Goal: Task Accomplishment & Management: Manage account settings

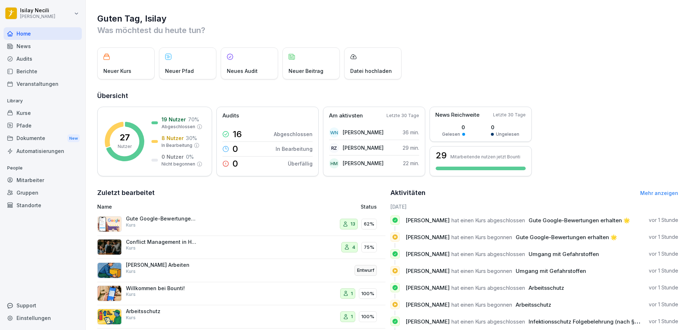
scroll to position [37, 0]
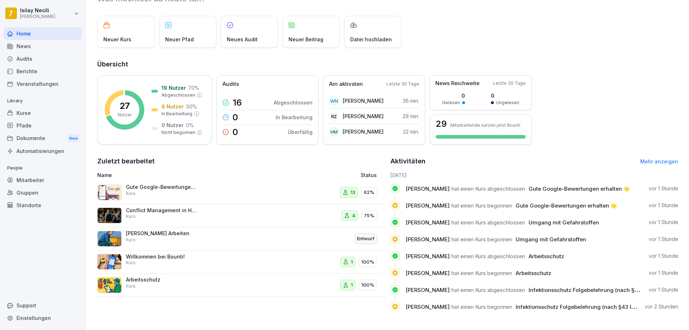
click at [340, 258] on div "1" at bounding box center [347, 262] width 15 height 11
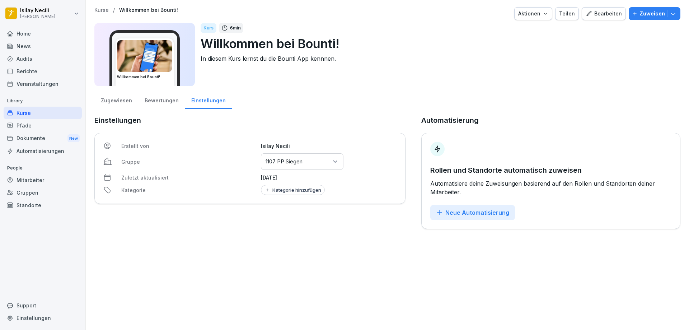
click at [641, 14] on p "Zuweisen" at bounding box center [652, 14] width 25 height 8
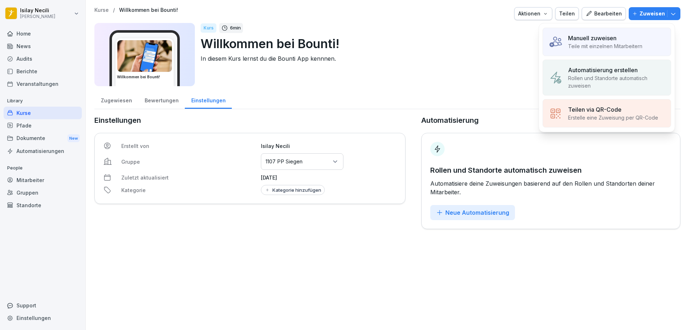
click at [614, 43] on p "Teile mit einzelnen Mitarbeitern" at bounding box center [605, 46] width 74 height 8
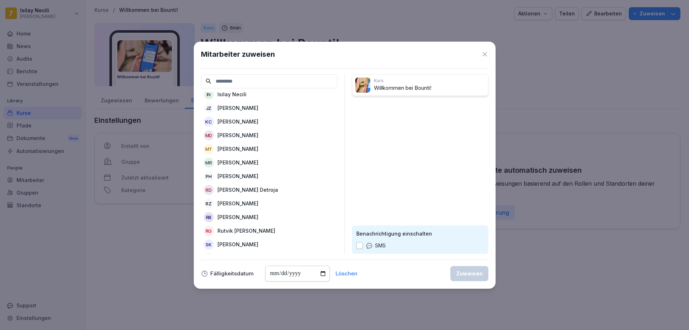
scroll to position [179, 0]
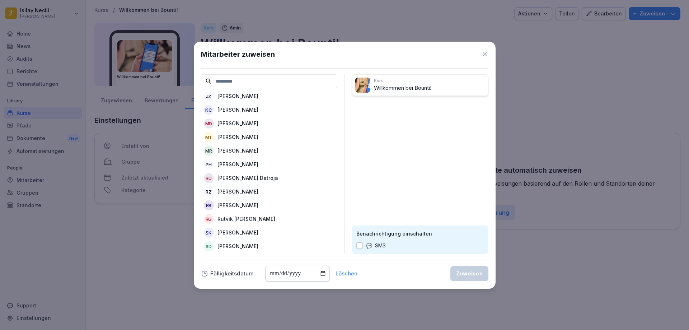
click at [237, 125] on p "[PERSON_NAME]" at bounding box center [237, 124] width 41 height 8
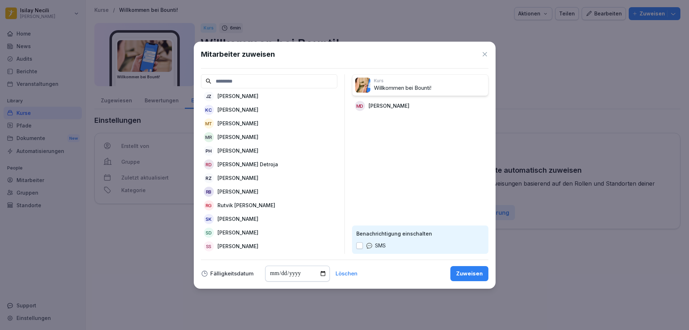
click at [463, 272] on div "Zuweisen" at bounding box center [469, 274] width 27 height 8
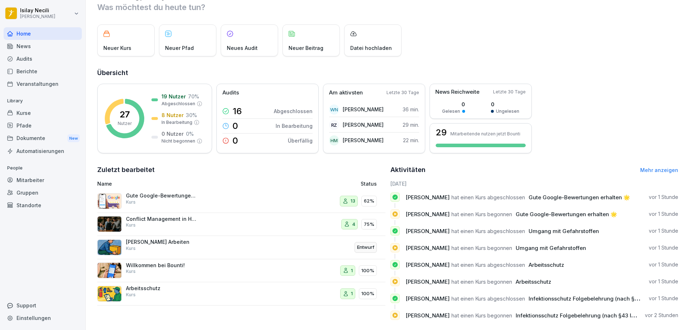
scroll to position [37, 0]
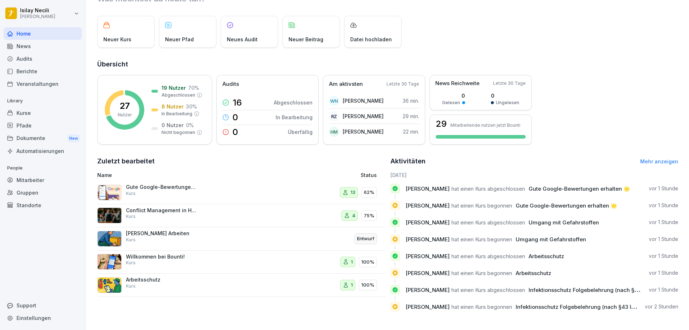
click at [351, 281] on p "1" at bounding box center [352, 284] width 2 height 7
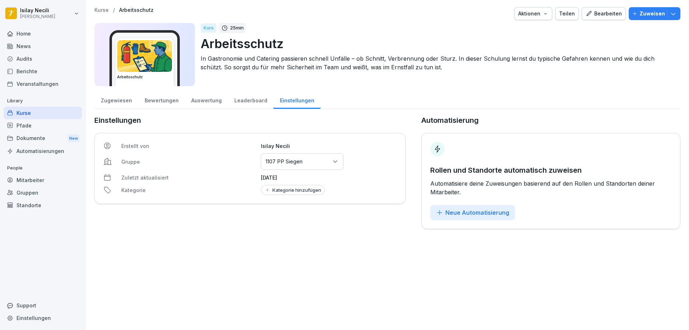
click at [113, 100] on div "Zugewiesen" at bounding box center [116, 99] width 44 height 18
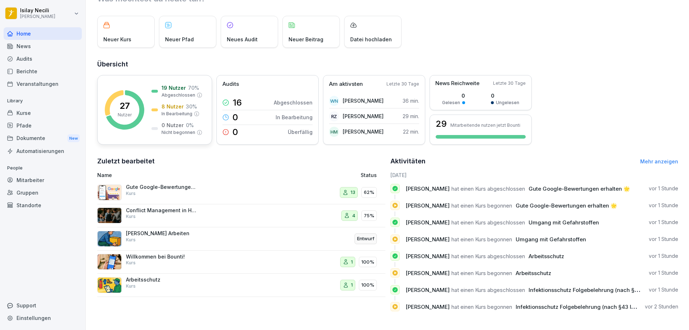
scroll to position [37, 0]
click at [152, 254] on div "Willkommen bei Bounti! Kurs" at bounding box center [162, 259] width 72 height 13
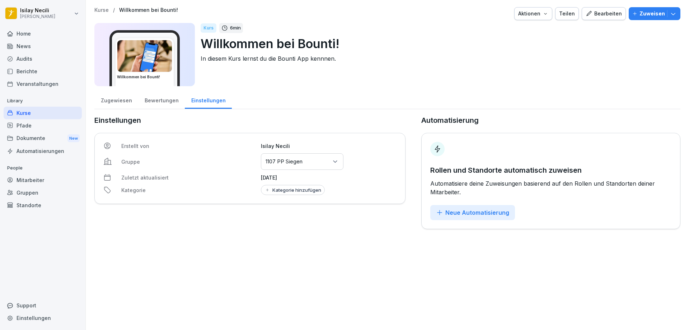
click at [121, 103] on div "Zugewiesen" at bounding box center [116, 99] width 44 height 18
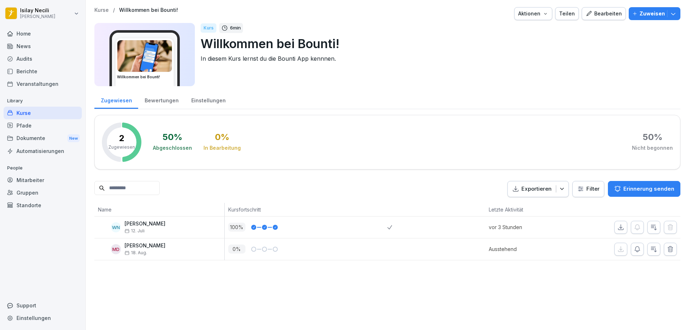
click at [652, 12] on p "Zuweisen" at bounding box center [652, 14] width 25 height 8
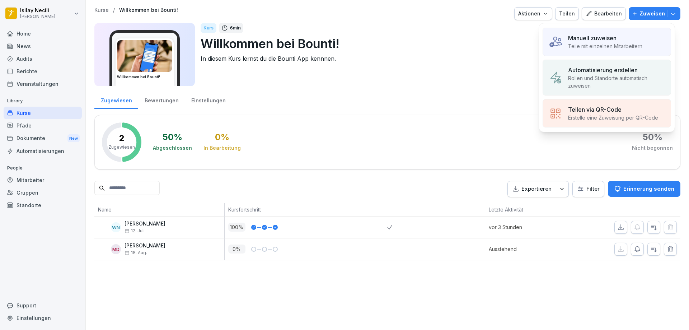
click at [624, 47] on p "Teile mit einzelnen Mitarbeitern" at bounding box center [605, 46] width 74 height 8
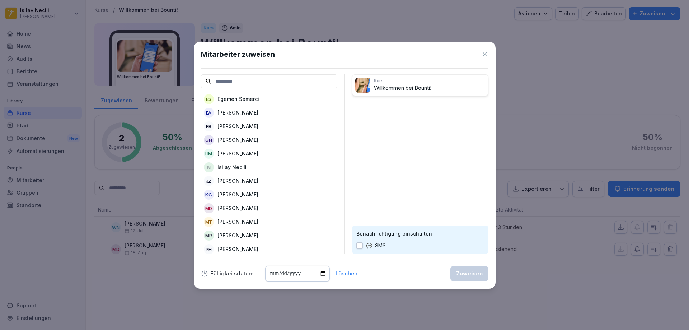
scroll to position [59, 0]
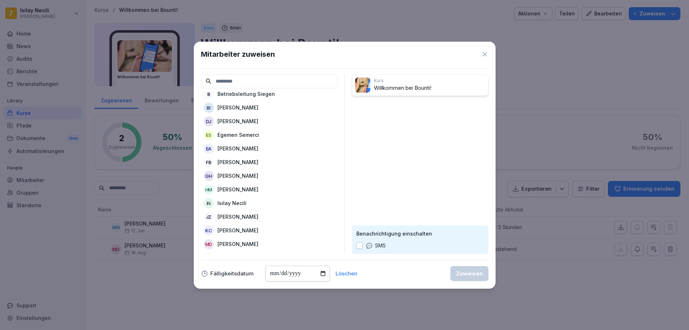
click at [249, 164] on p "[PERSON_NAME]" at bounding box center [237, 162] width 41 height 8
click at [470, 274] on div "Zuweisen" at bounding box center [469, 274] width 27 height 8
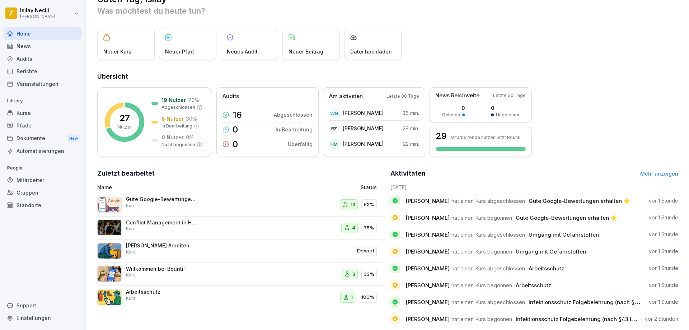
scroll to position [37, 0]
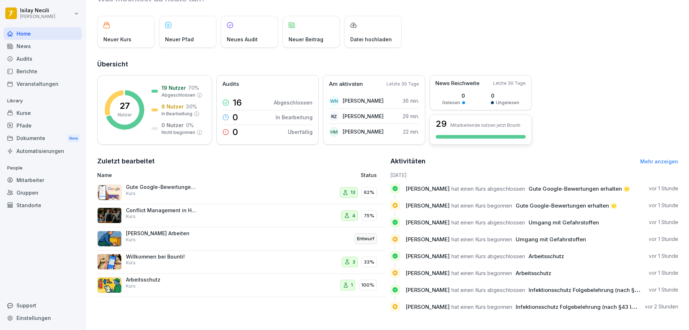
click at [468, 122] on p "Mitarbeitende nutzen jetzt Bounti" at bounding box center [485, 124] width 70 height 5
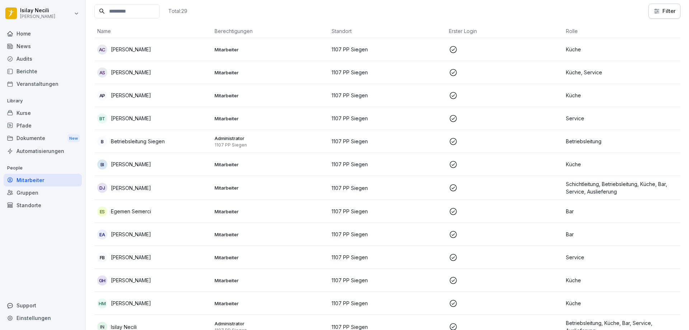
scroll to position [79, 0]
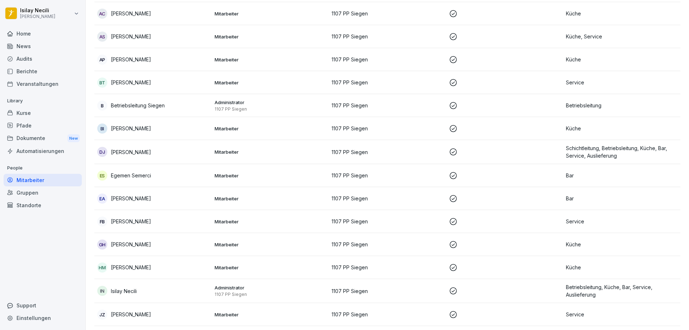
click at [566, 130] on p "Küche" at bounding box center [622, 129] width 112 height 8
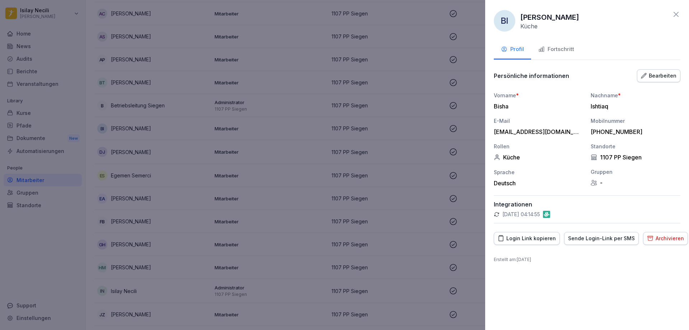
click at [659, 242] on div "Archivieren" at bounding box center [665, 238] width 37 height 8
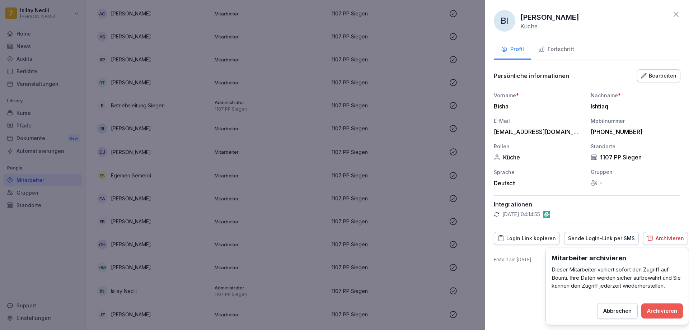
click at [668, 309] on div "Archivieren" at bounding box center [662, 311] width 30 height 8
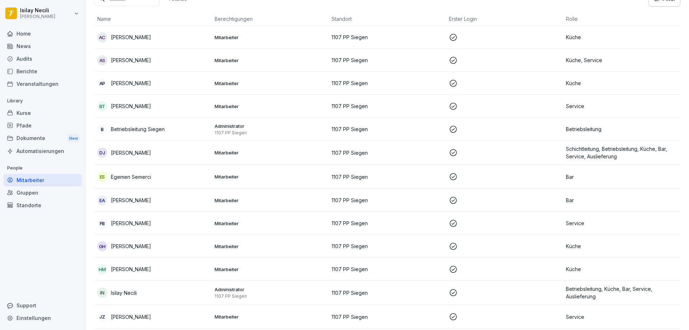
scroll to position [0, 0]
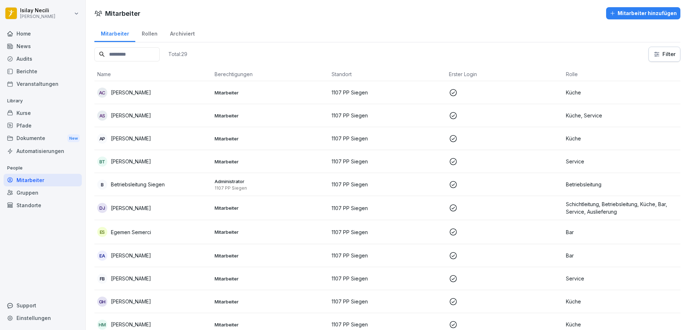
click at [25, 32] on div "Home" at bounding box center [43, 33] width 78 height 13
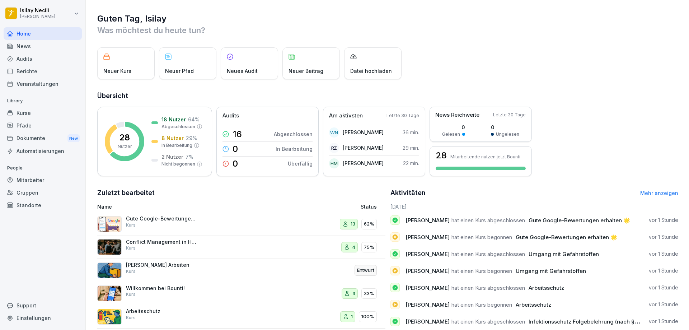
click at [19, 45] on div "News" at bounding box center [43, 46] width 78 height 13
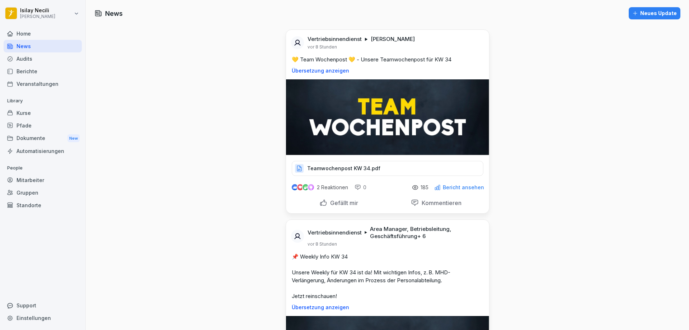
click at [355, 168] on p "Teamwochenpost KW 34.pdf" at bounding box center [343, 168] width 73 height 7
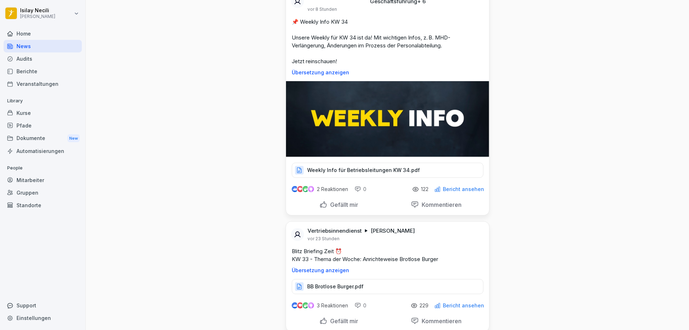
scroll to position [251, 0]
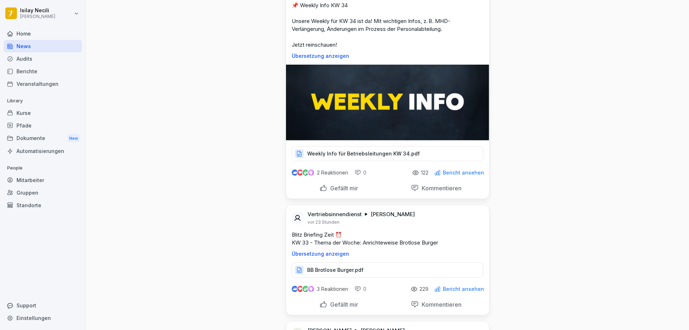
click at [348, 157] on p "Weekly Info für Betriebsleitungen KW 34.pdf" at bounding box center [363, 153] width 113 height 7
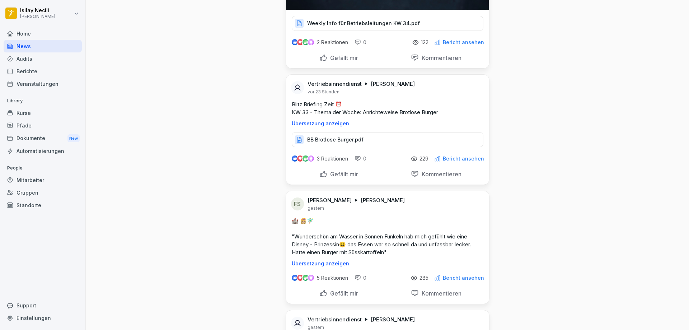
scroll to position [395, 0]
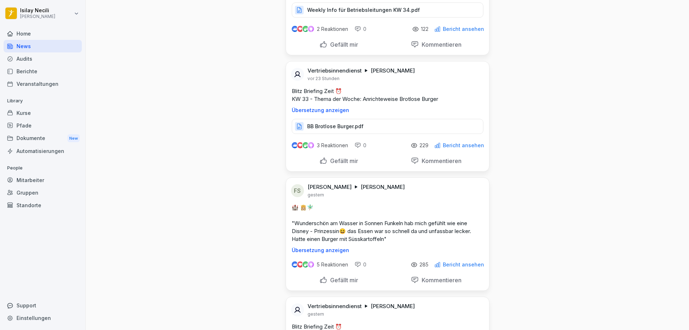
click at [349, 128] on p "BB Brotlose Burger.pdf" at bounding box center [335, 126] width 56 height 7
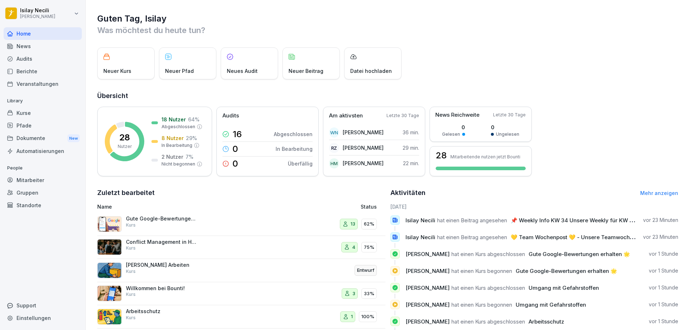
scroll to position [37, 0]
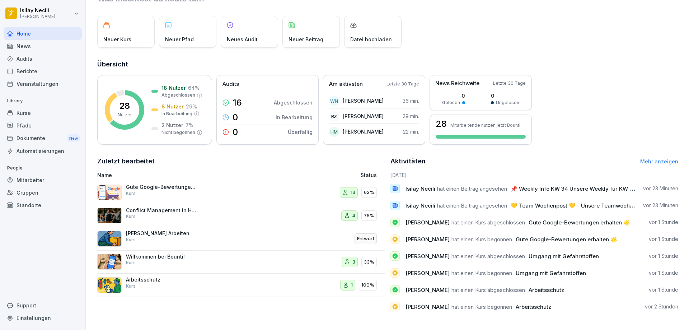
click at [169, 253] on p "Willkommen bei Bounti!" at bounding box center [162, 256] width 72 height 6
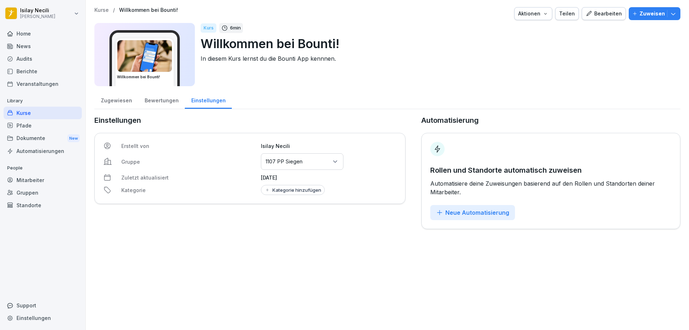
click at [122, 99] on div "Zugewiesen" at bounding box center [116, 99] width 44 height 18
